Goal: Task Accomplishment & Management: Manage account settings

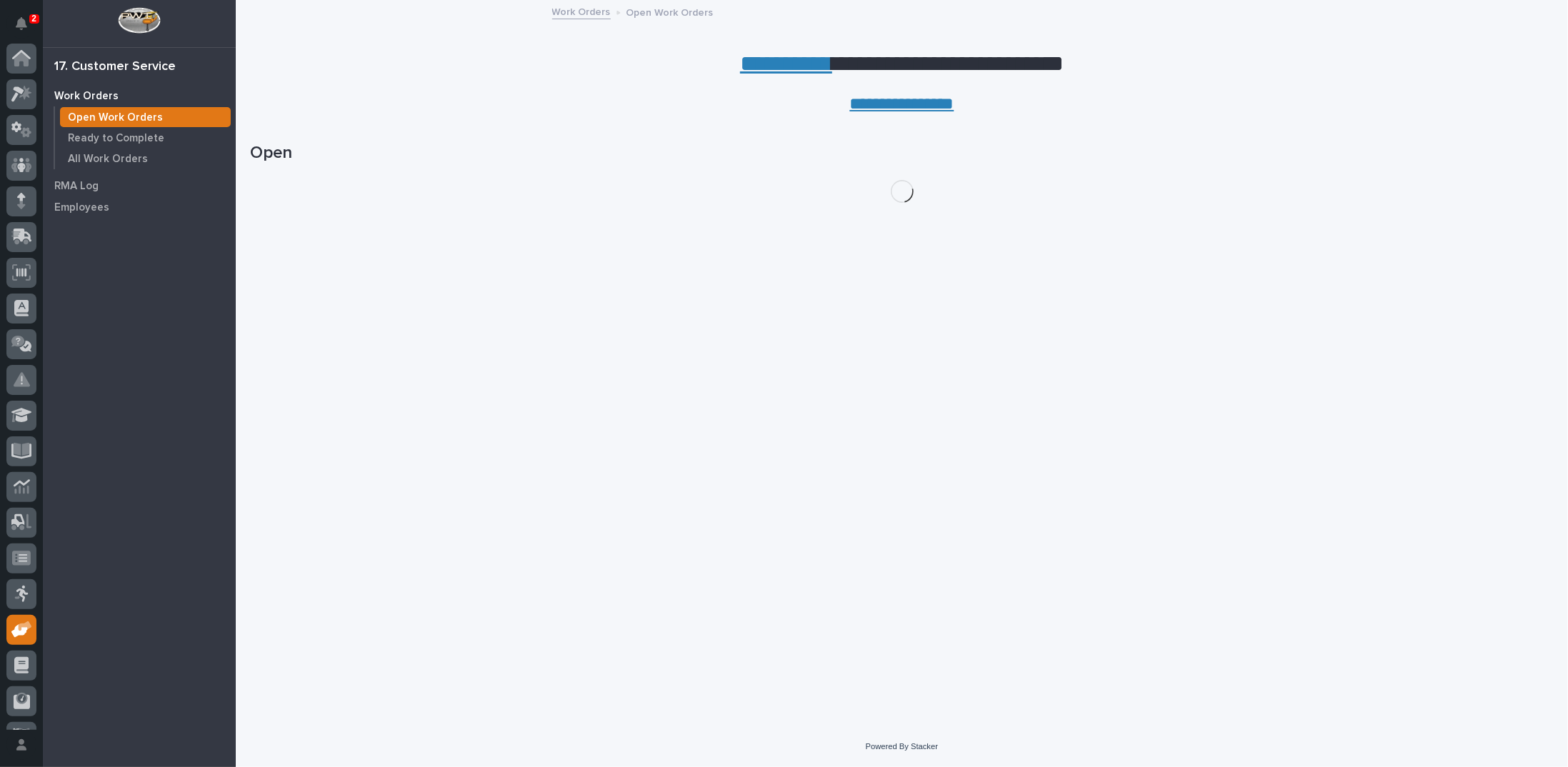
scroll to position [64, 0]
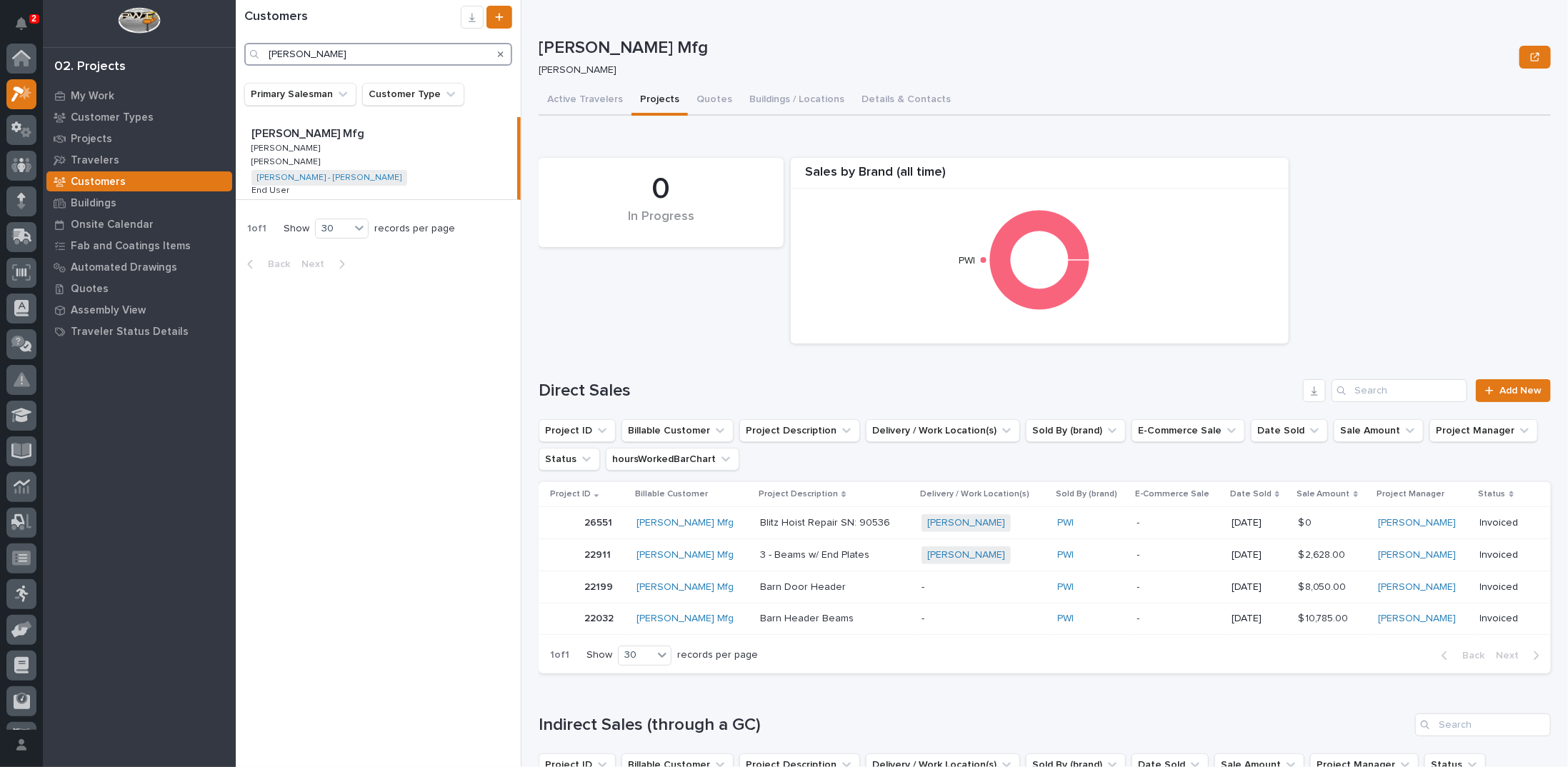
scroll to position [35, 0]
drag, startPoint x: 324, startPoint y: 59, endPoint x: 217, endPoint y: 62, distance: 107.0
click at [236, 62] on div "2 My Settings Log Out 02. Projects My Work Customer Types Projects Travelers Cu…" at bounding box center [902, 384] width 1332 height 767
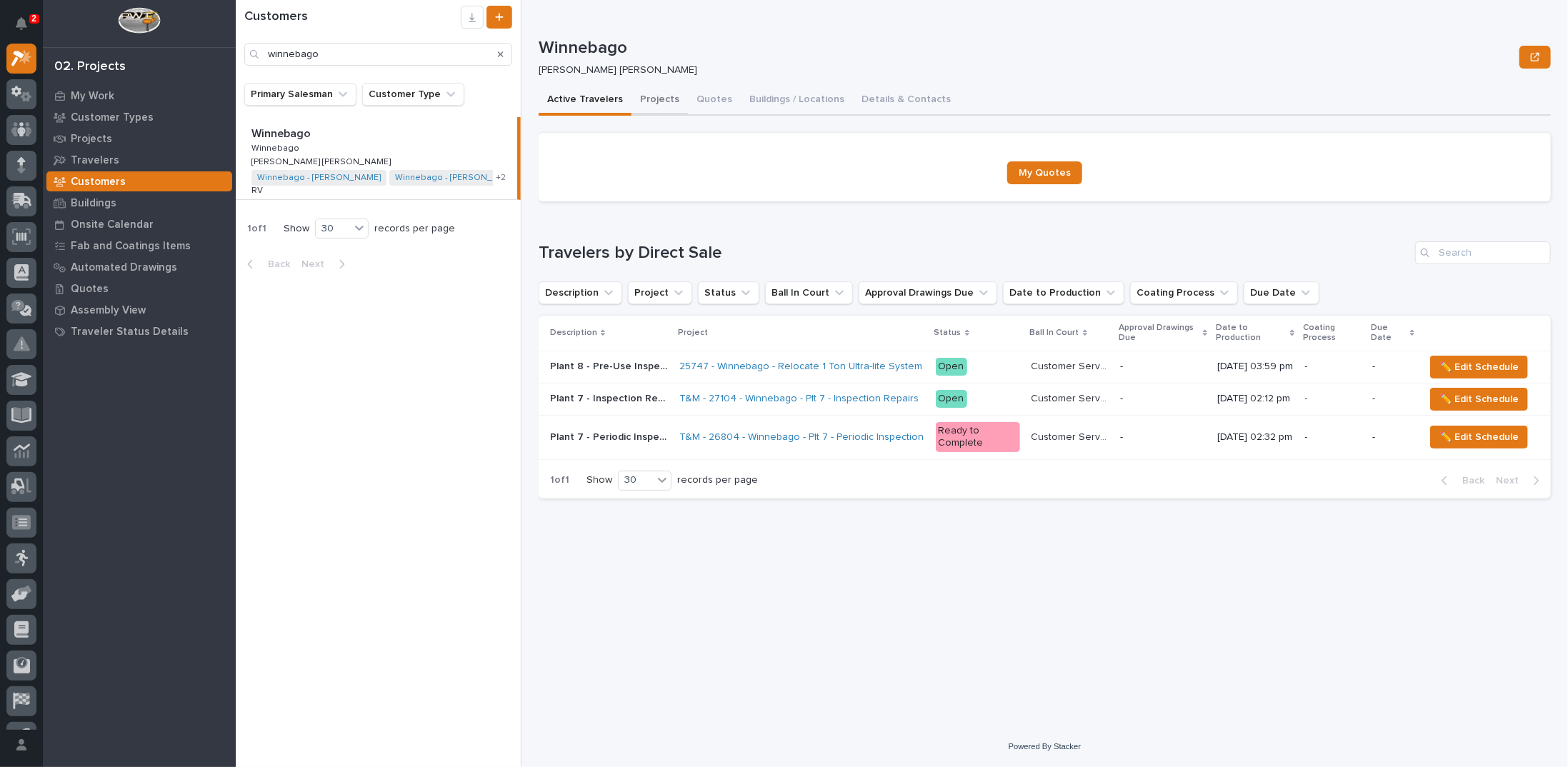
click at [657, 99] on button "Projects" at bounding box center [660, 101] width 57 height 30
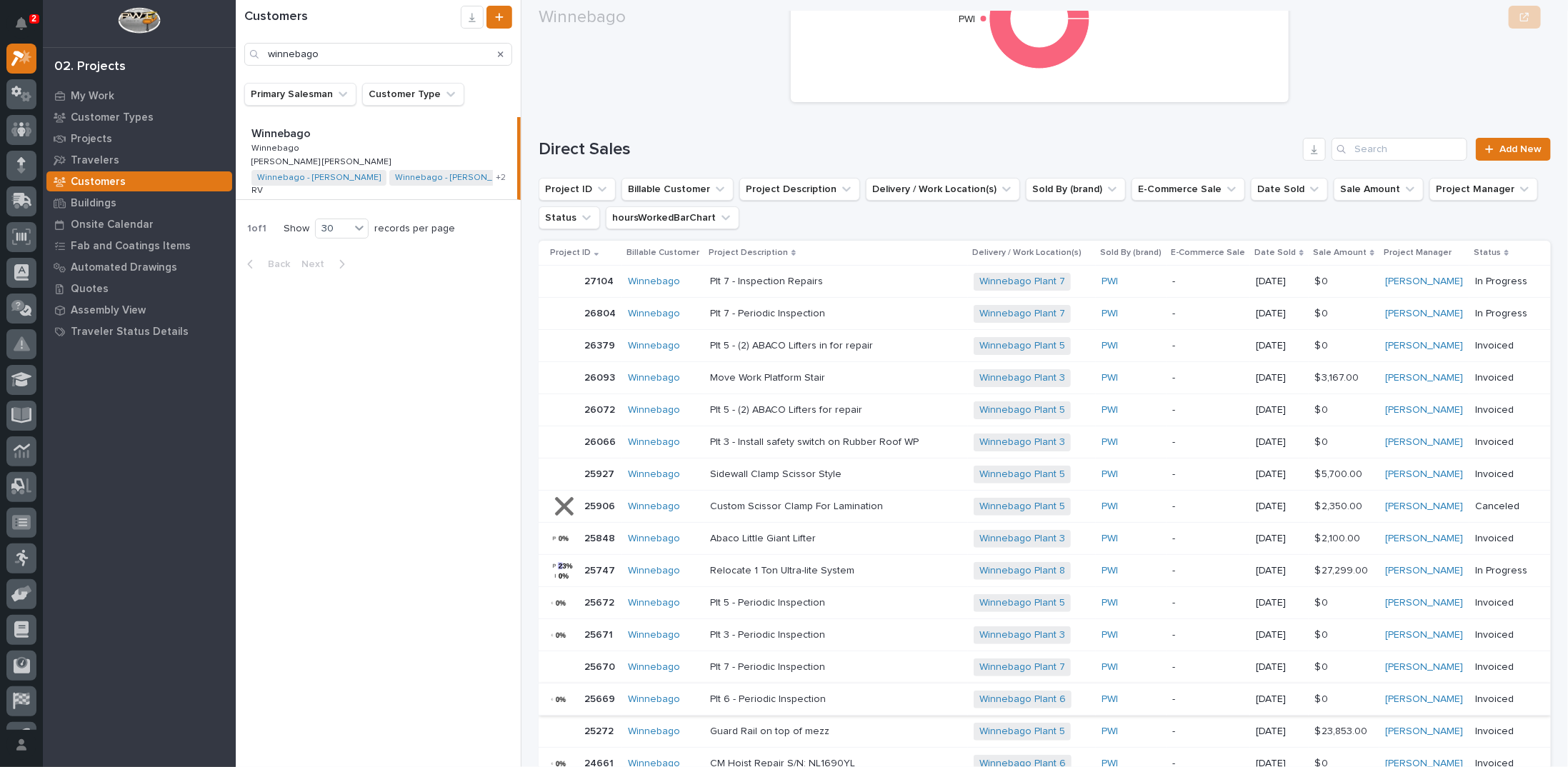
scroll to position [286, 0]
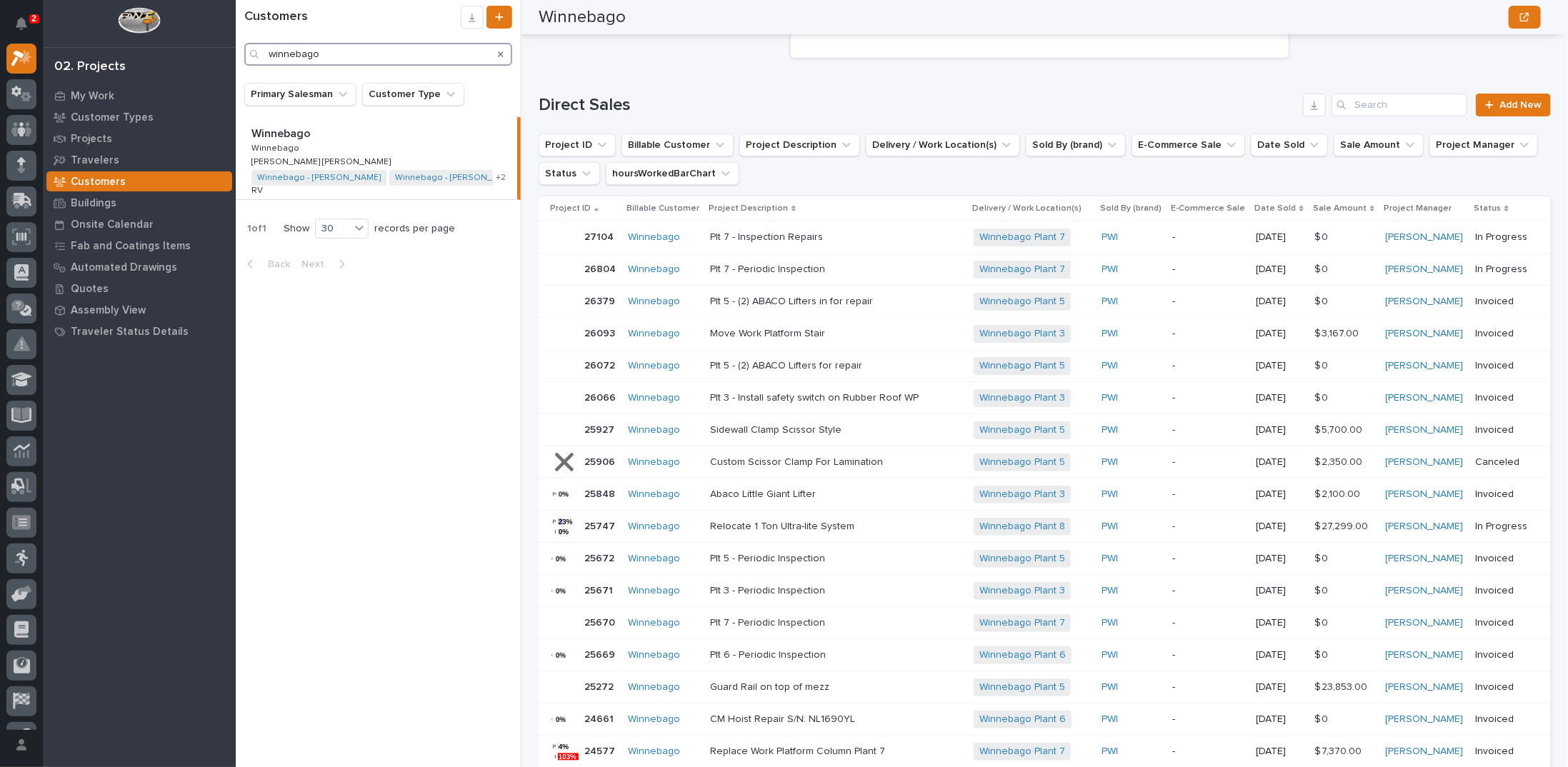
drag, startPoint x: 379, startPoint y: 55, endPoint x: 198, endPoint y: 46, distance: 181.2
click at [236, 46] on div "2 My Settings Log Out 02. Projects My Work Customer Types Projects Travelers Cu…" at bounding box center [902, 384] width 1332 height 767
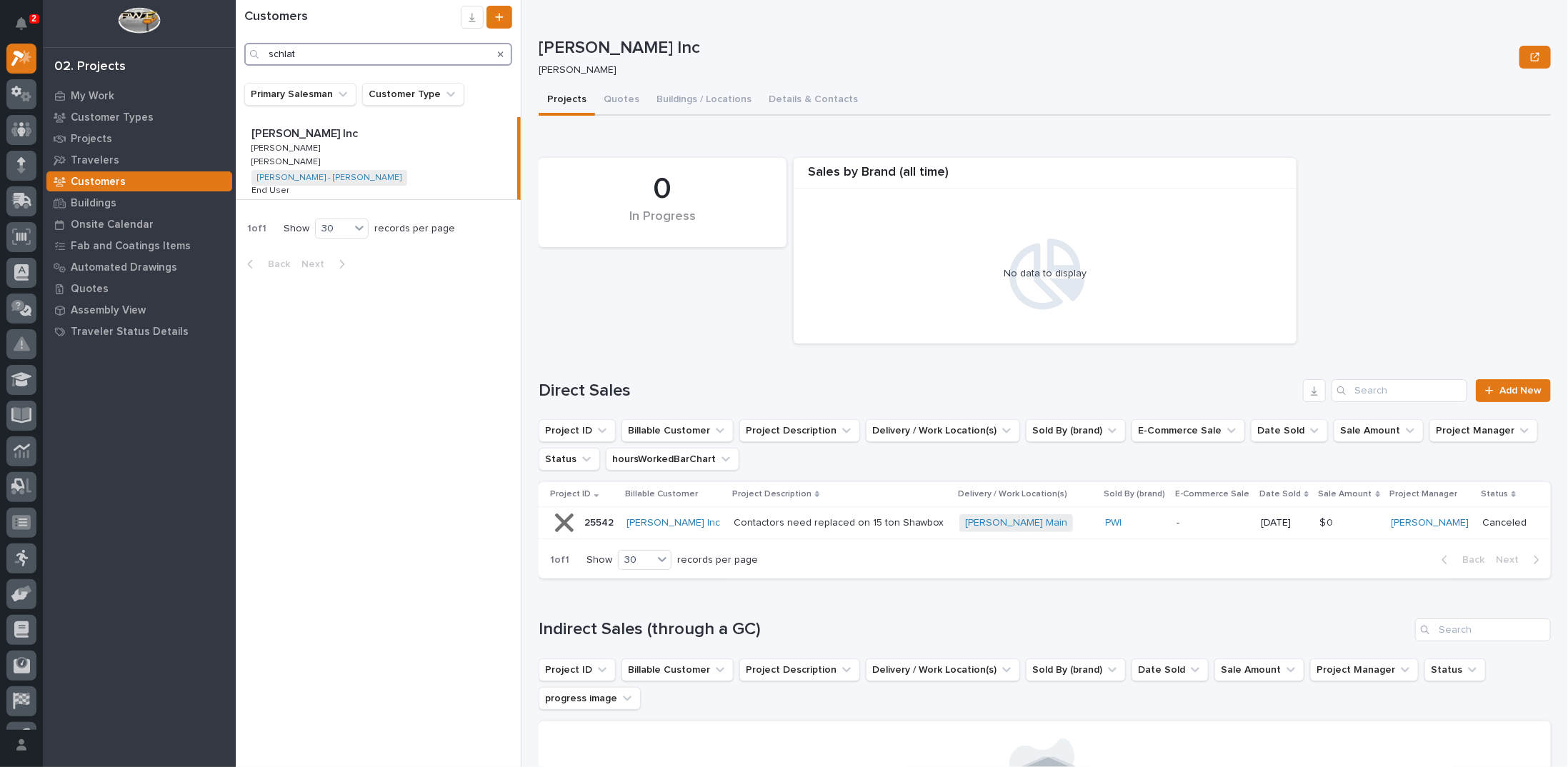
type input "schlat"
click at [720, 112] on button "Buildings / Locations" at bounding box center [704, 101] width 112 height 30
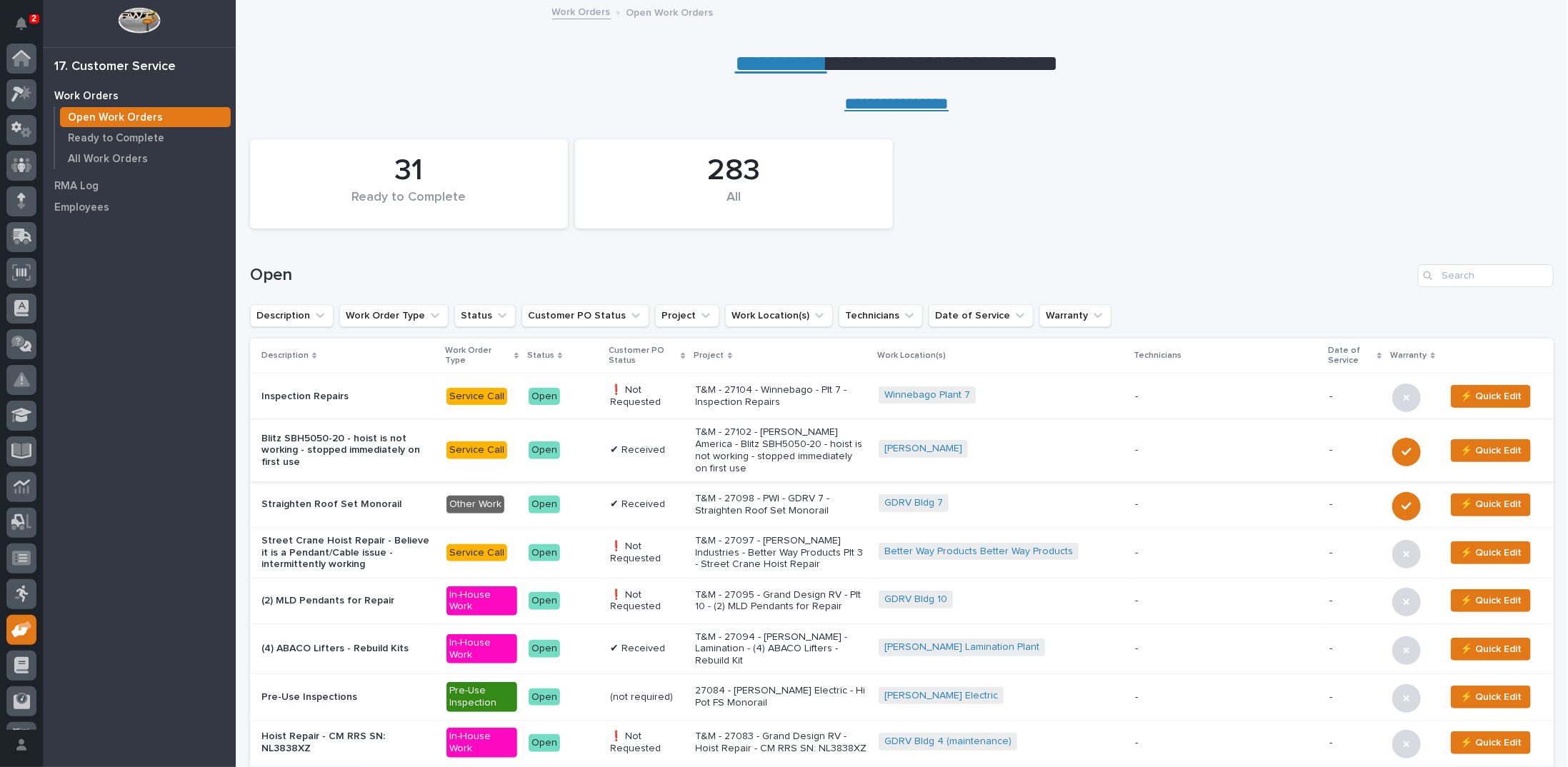
scroll to position [64, 0]
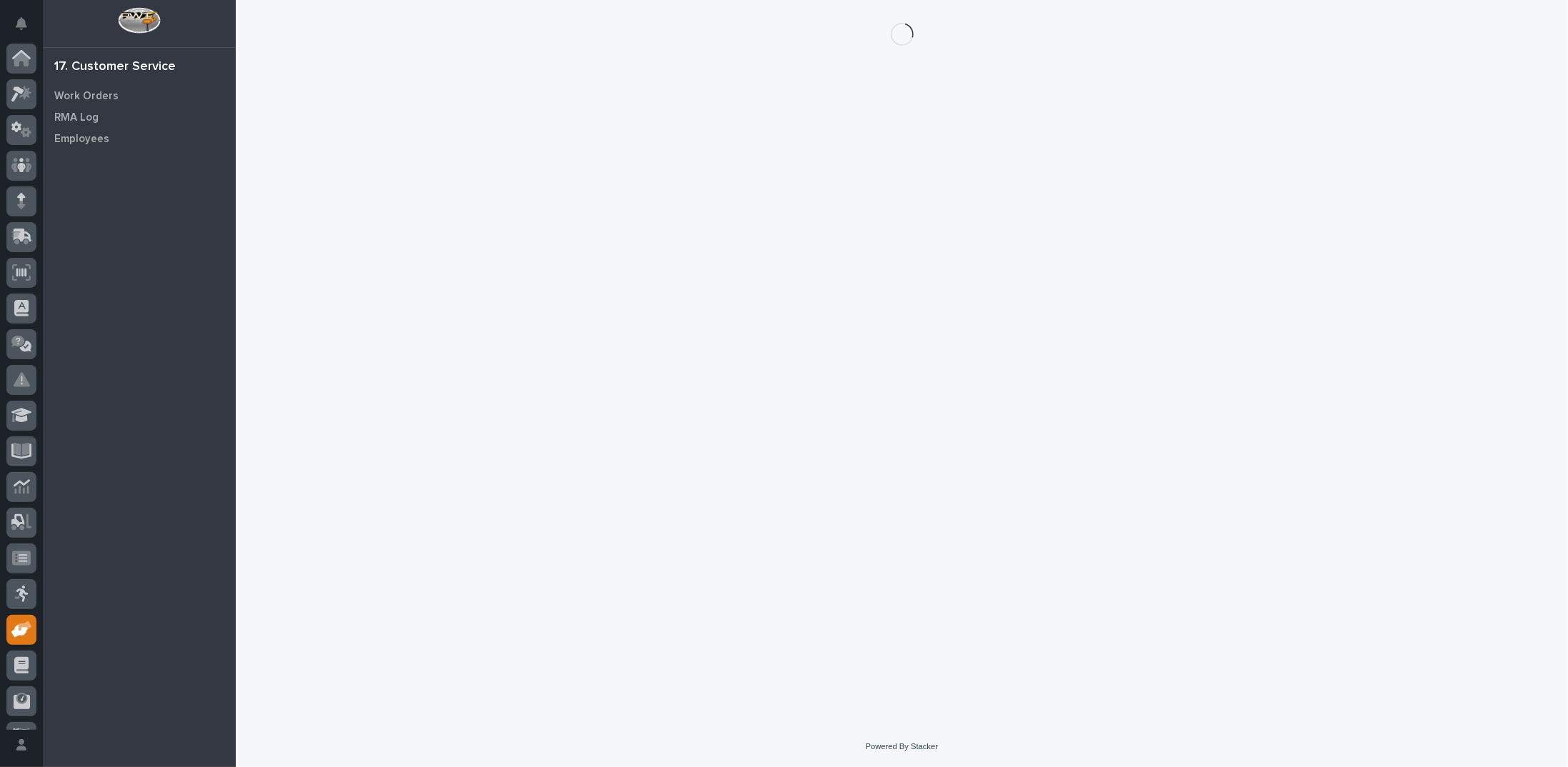
scroll to position [64, 0]
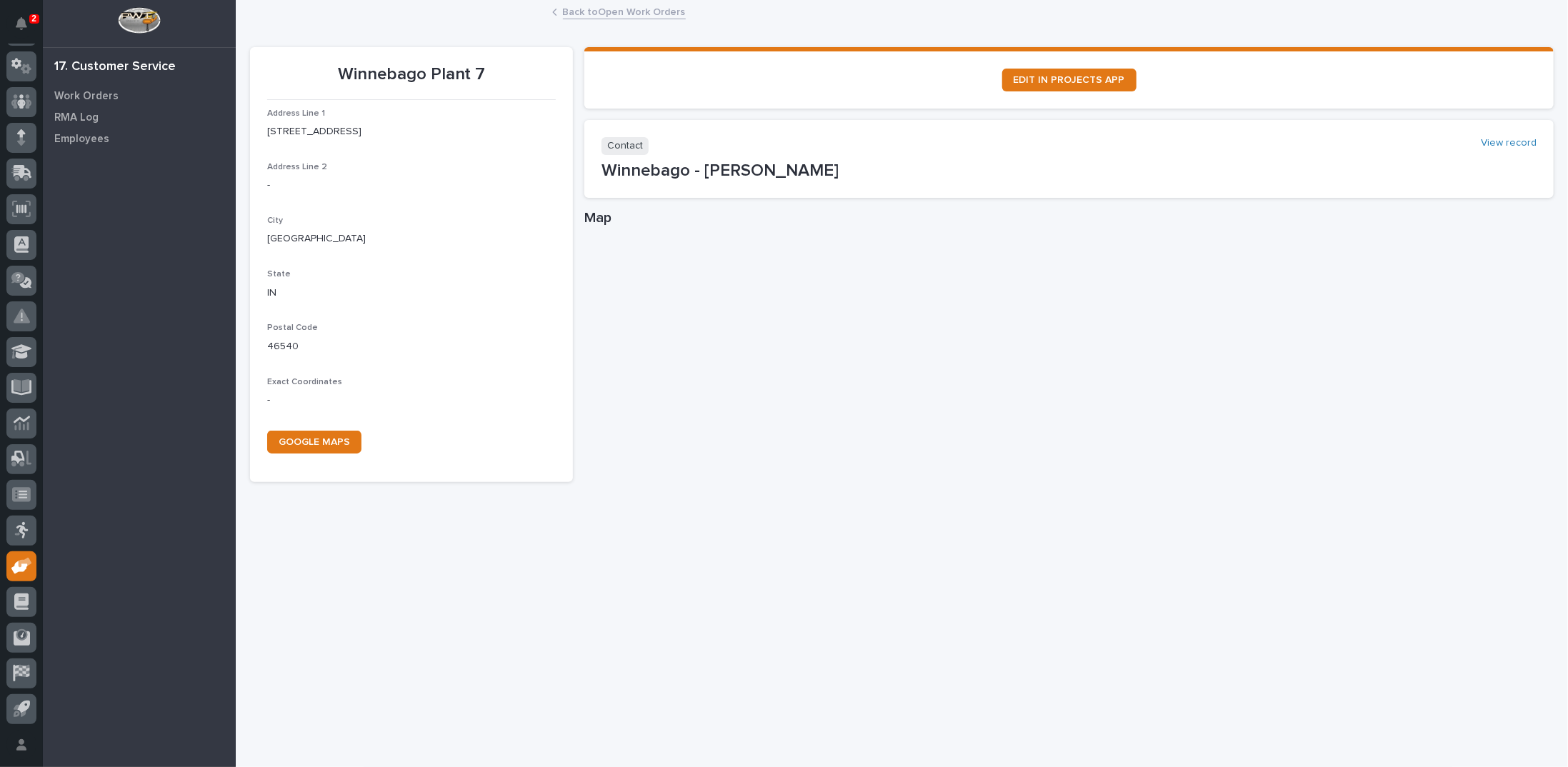
click at [584, 7] on link "Back to Open Work Orders" at bounding box center [624, 11] width 123 height 17
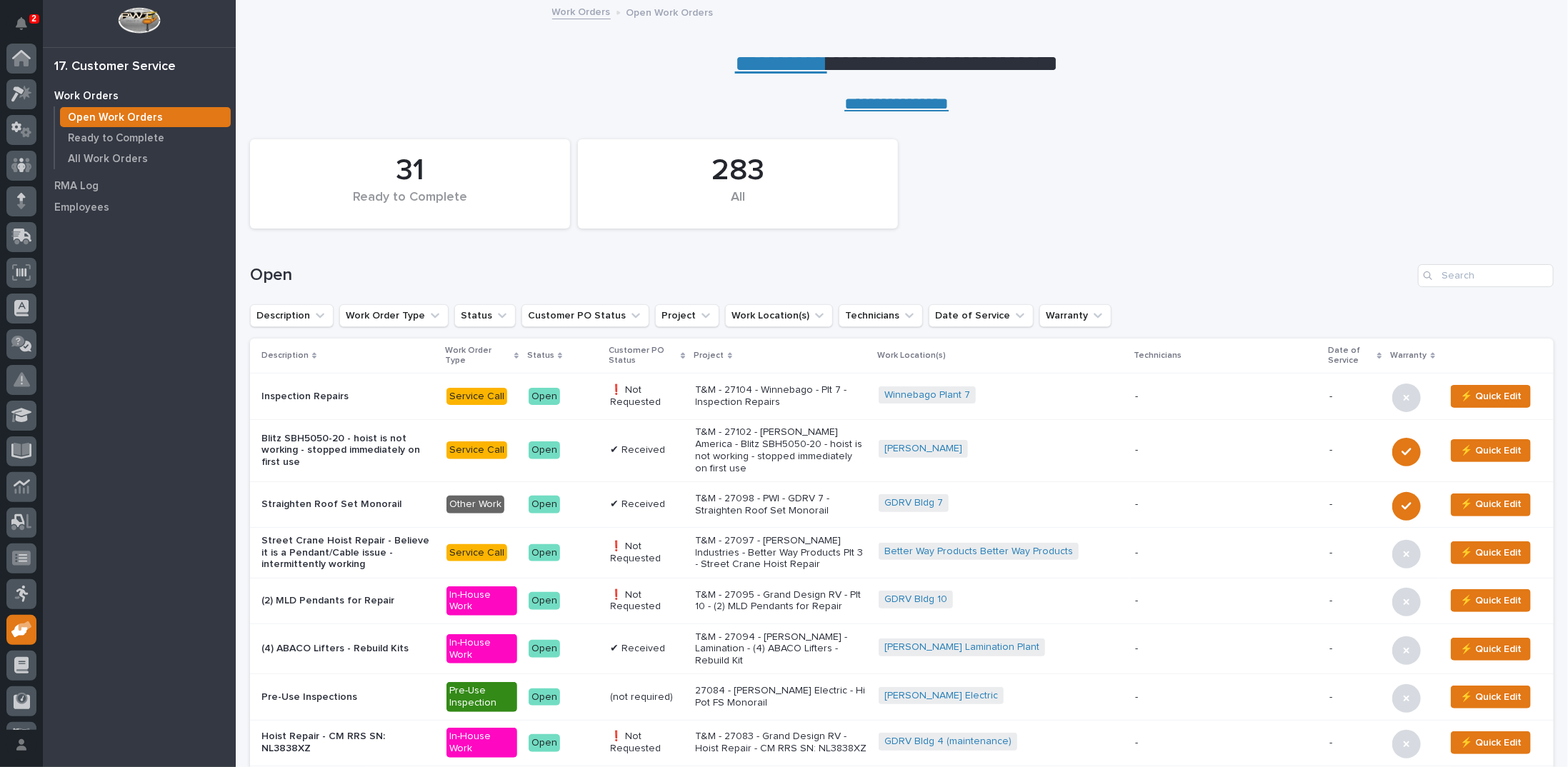
scroll to position [64, 0]
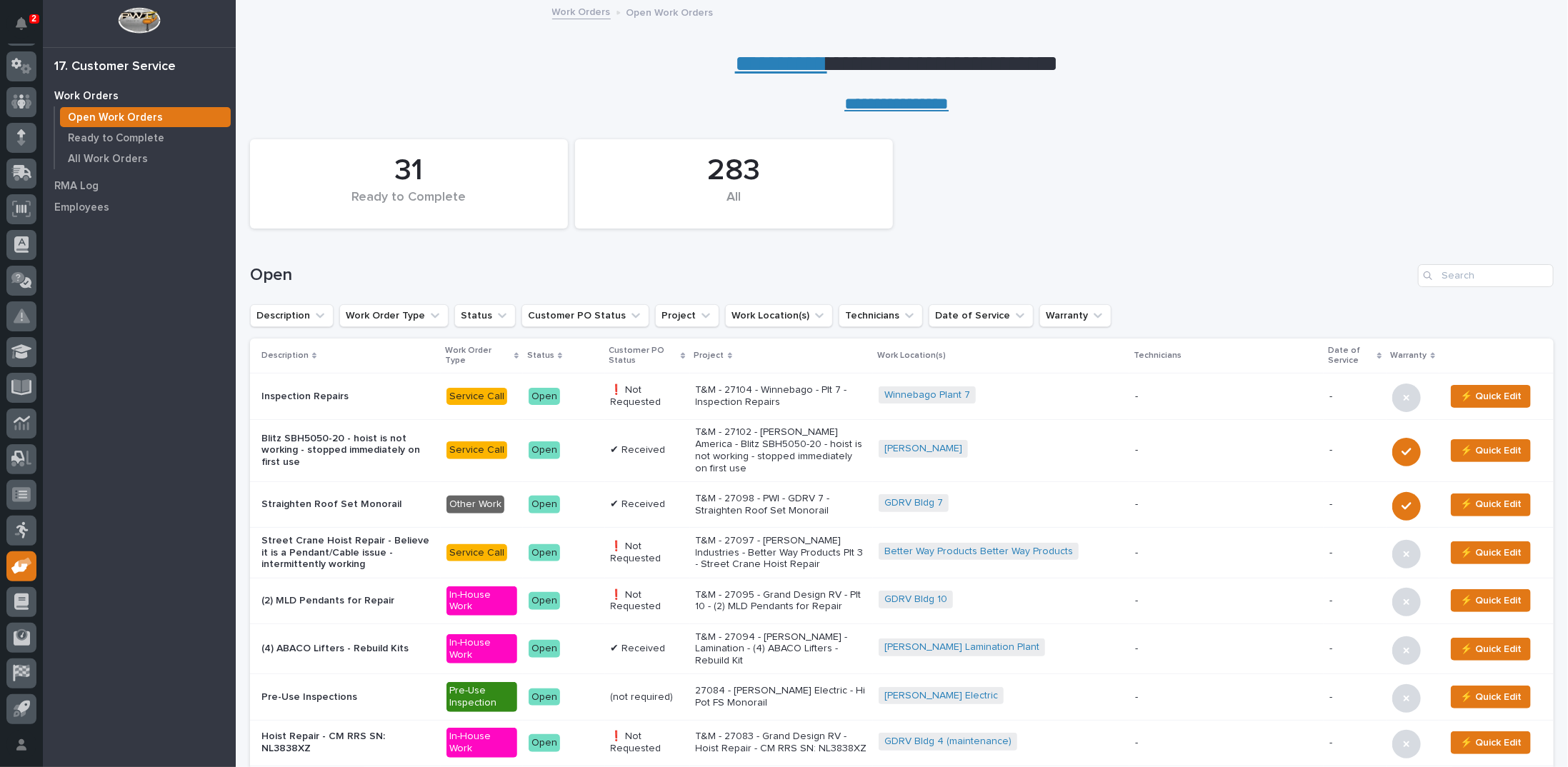
click at [769, 391] on p "T&M - 27104 - Winnebago - Plt 7 - Inspection Repairs" at bounding box center [782, 396] width 172 height 24
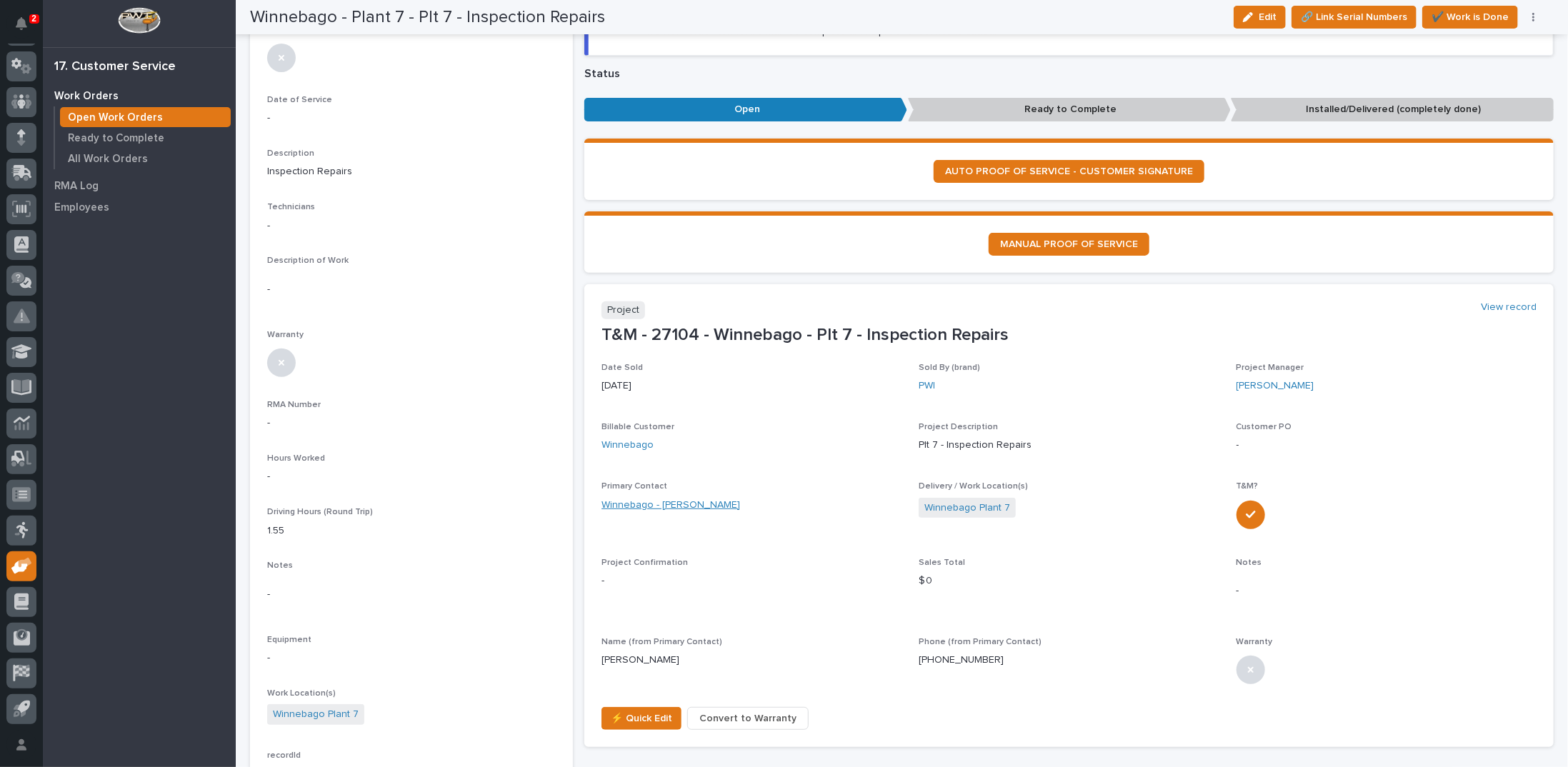
scroll to position [215, 0]
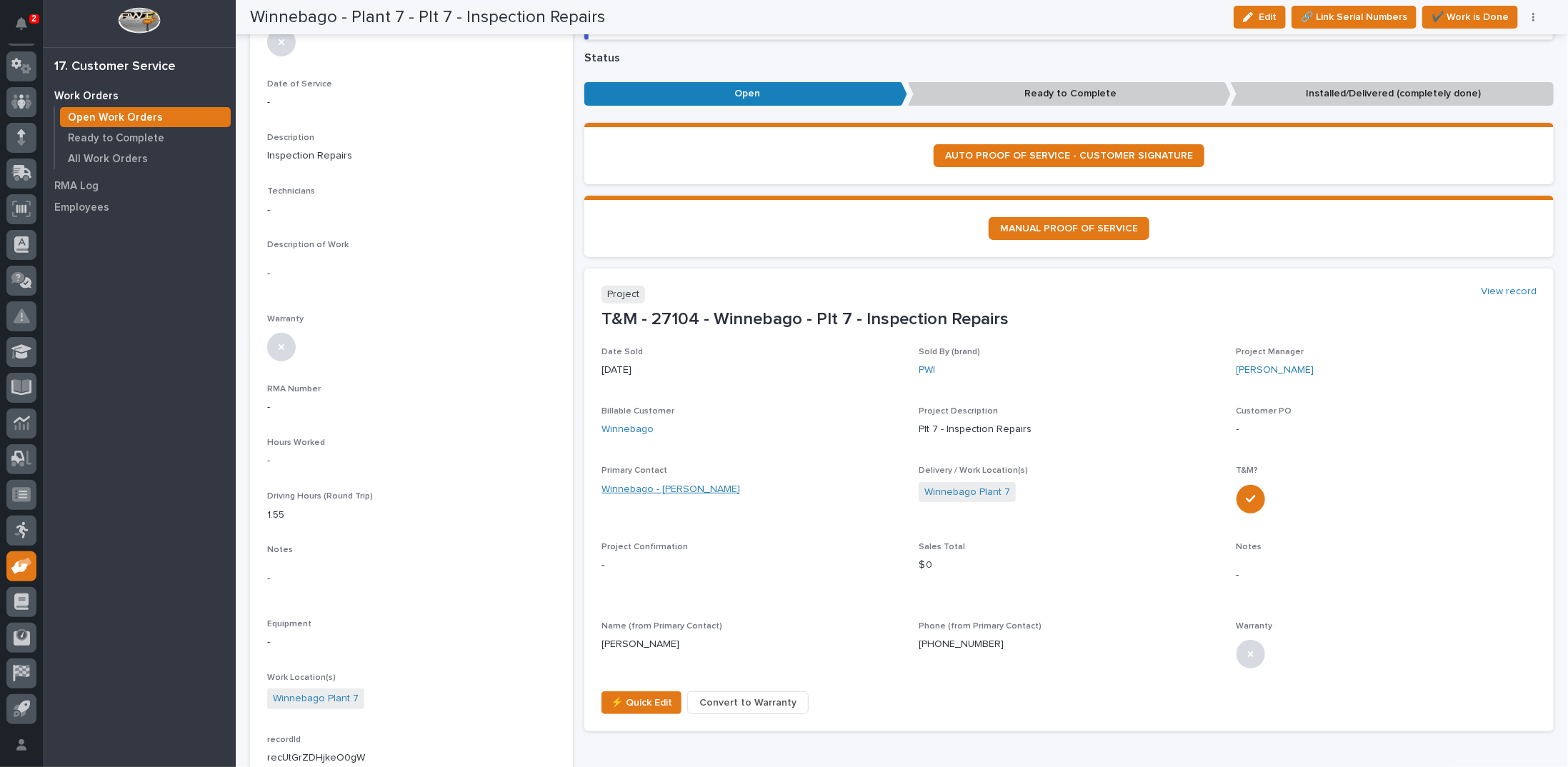
click at [704, 488] on link "Winnebago - Quinn Wegener" at bounding box center [670, 490] width 138 height 15
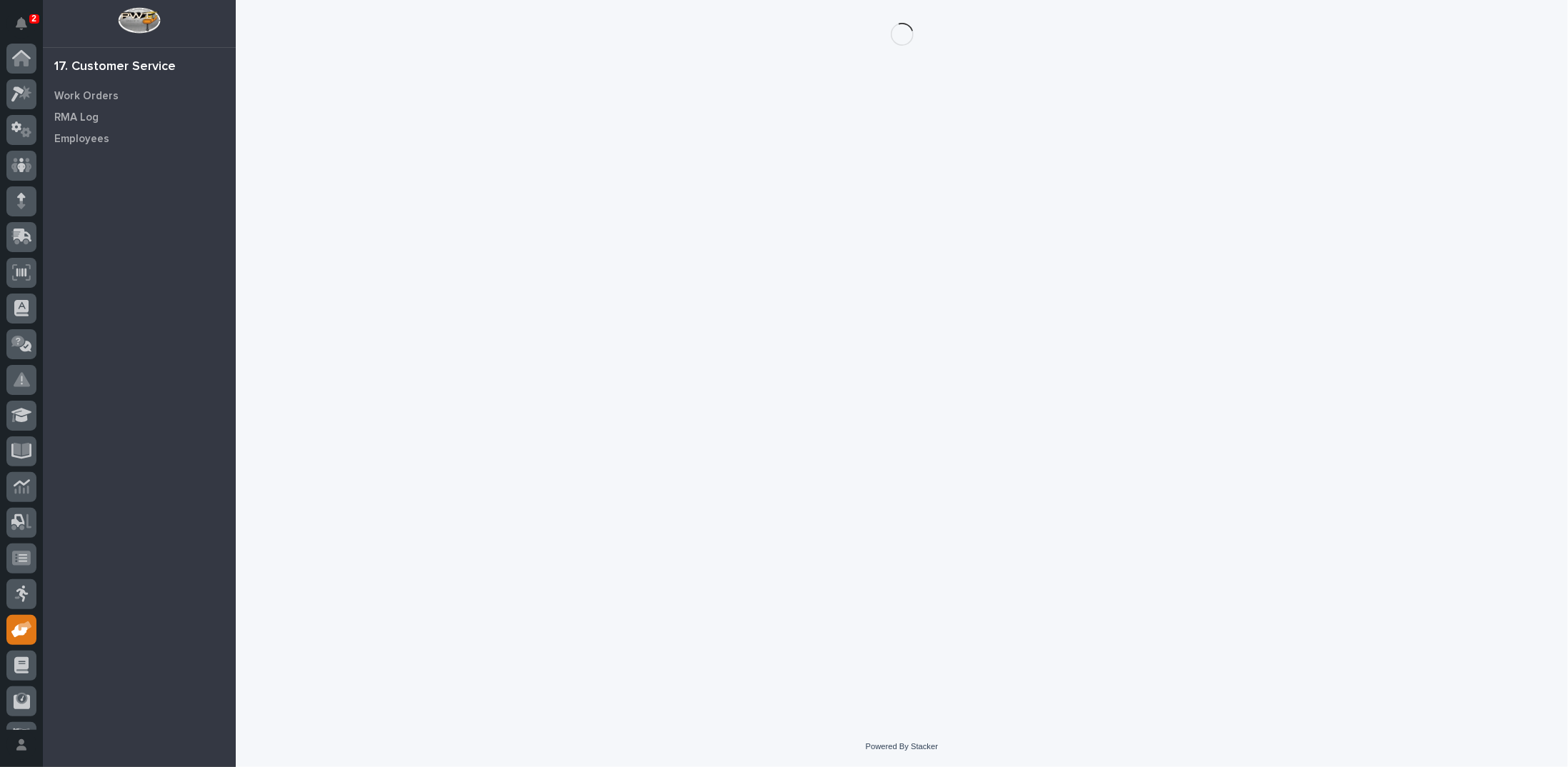
scroll to position [64, 0]
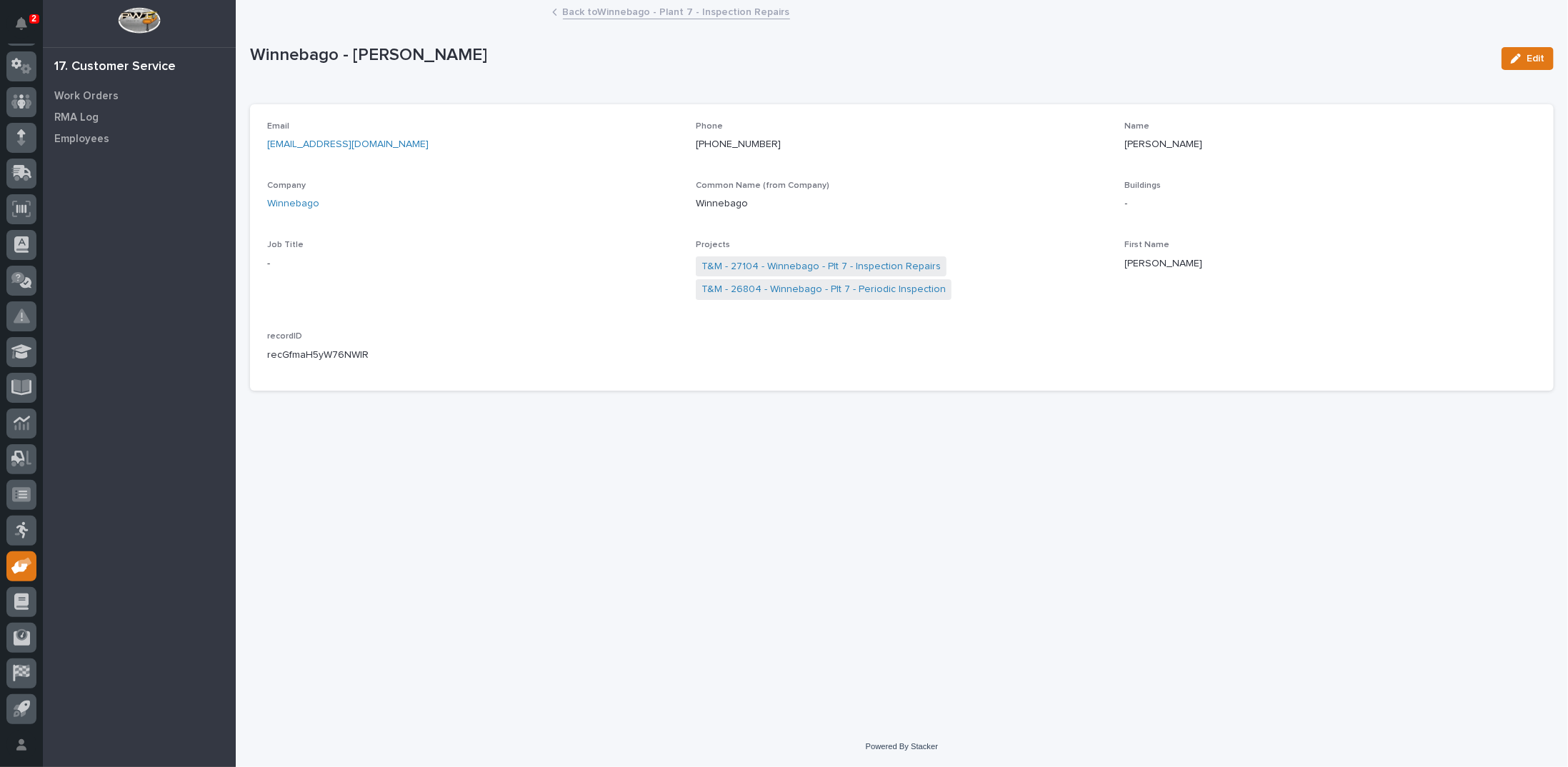
click at [1515, 57] on icon "button" at bounding box center [1515, 58] width 10 height 10
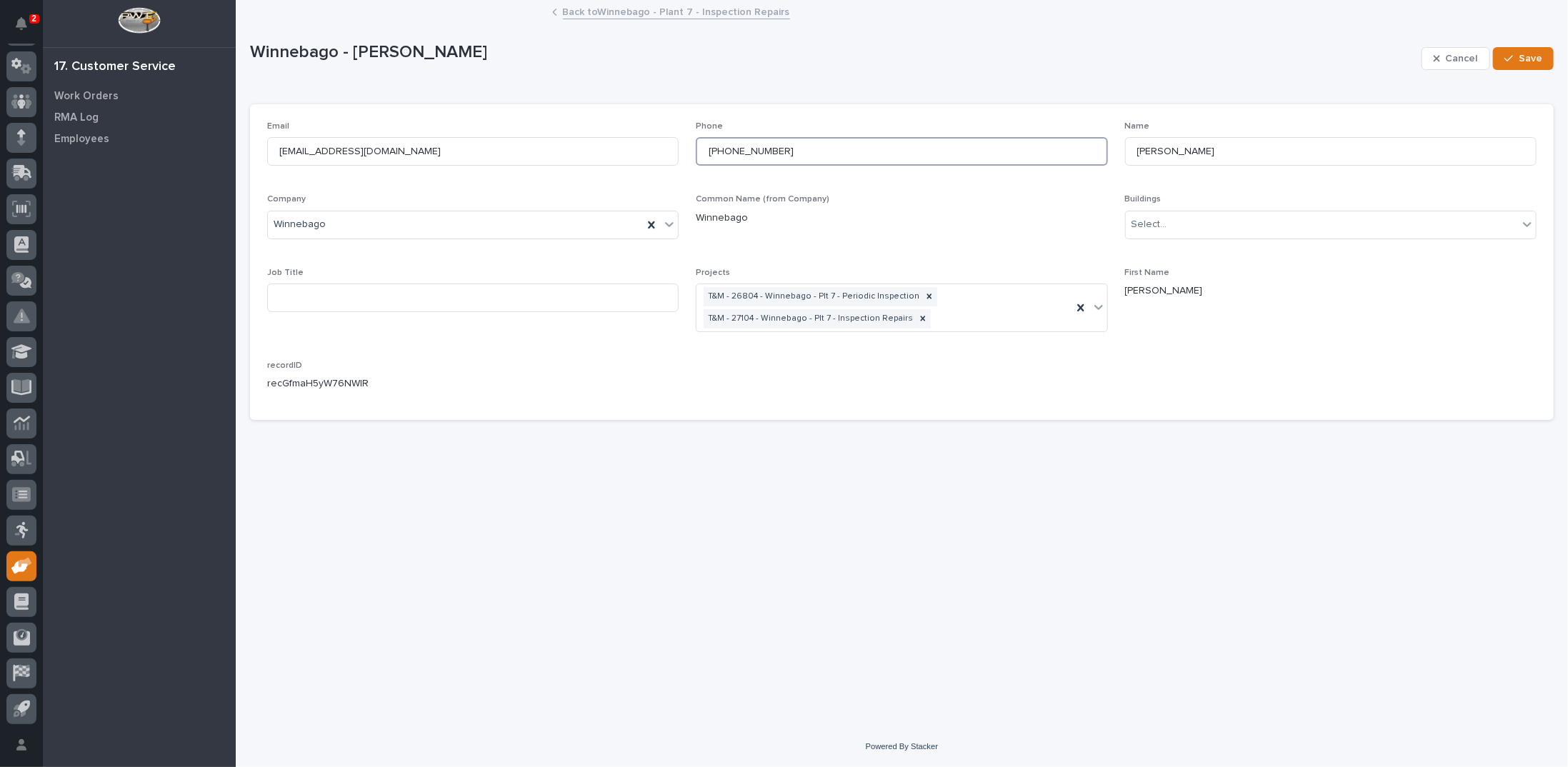
click at [714, 152] on input "+15744579244" at bounding box center [902, 152] width 412 height 28
click at [727, 154] on input "5744579244" at bounding box center [902, 152] width 412 height 28
click at [746, 149] on input "574-4579244" at bounding box center [902, 152] width 412 height 28
type input "574-457-9244"
click at [1515, 60] on div "button" at bounding box center [1511, 58] width 14 height 10
